Goal: Check status: Check status

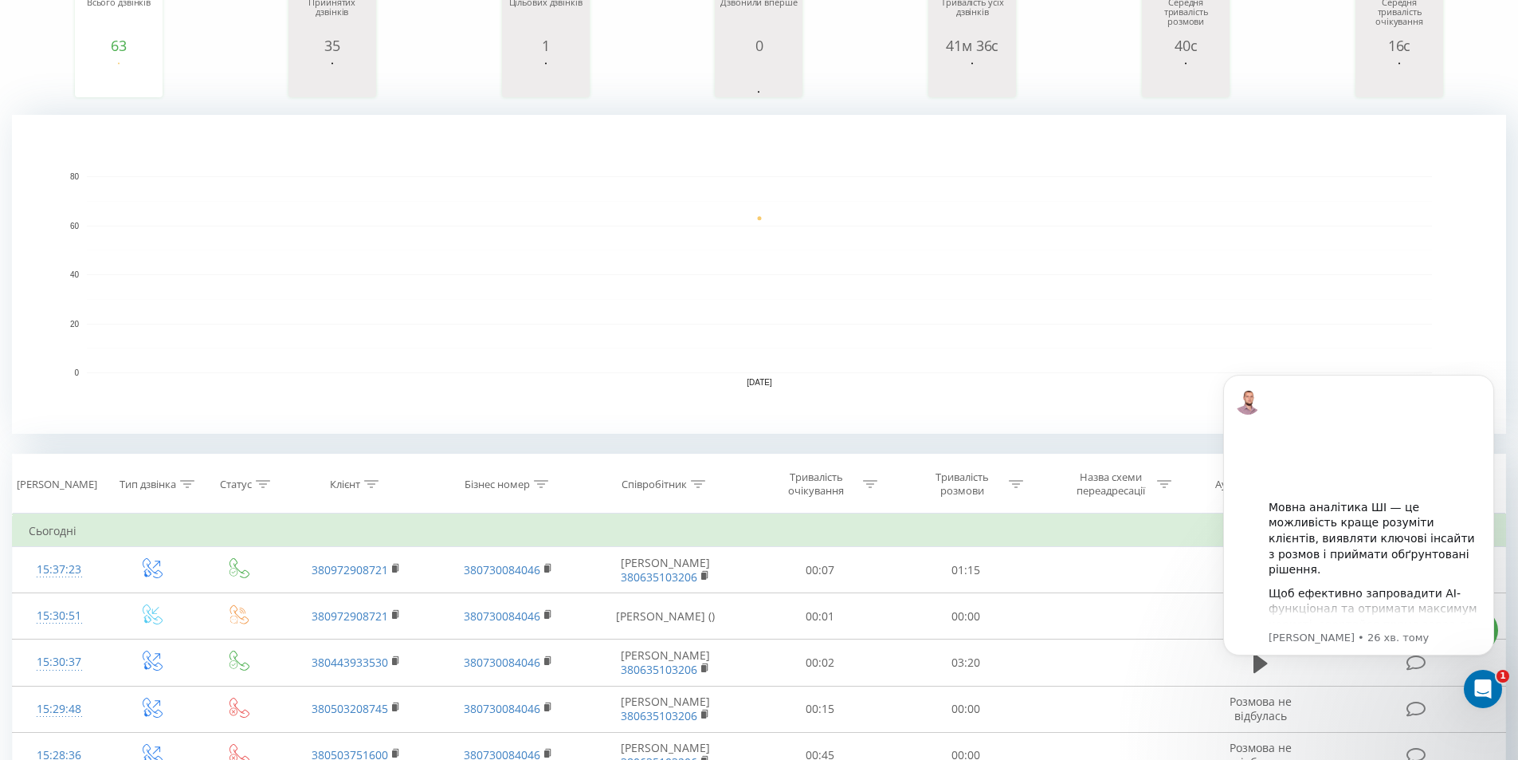
scroll to position [239, 0]
